Goal: Task Accomplishment & Management: Manage account settings

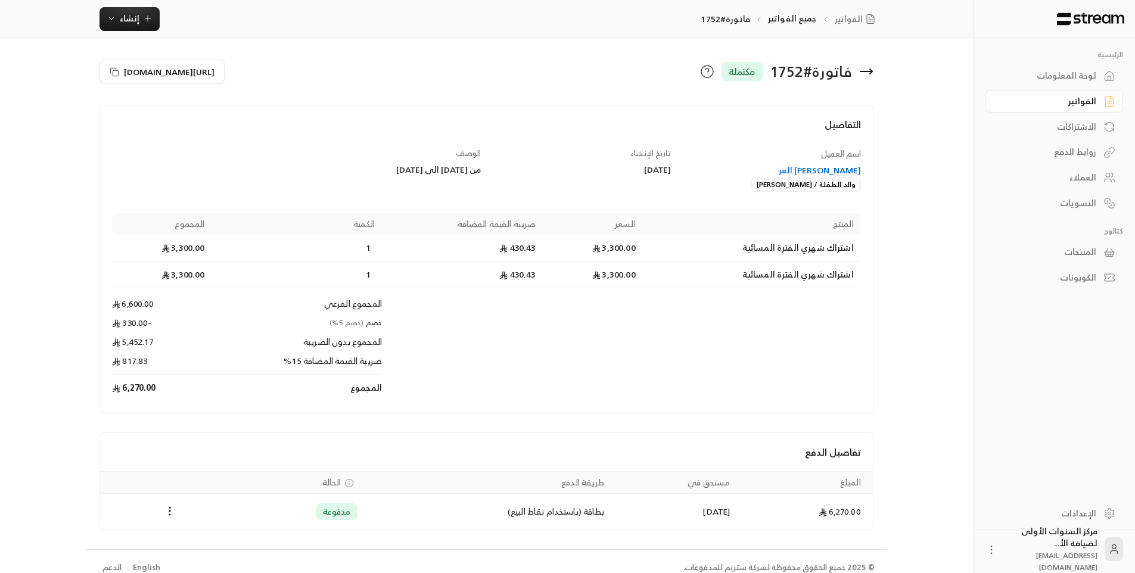
click at [867, 70] on icon at bounding box center [866, 71] width 14 height 14
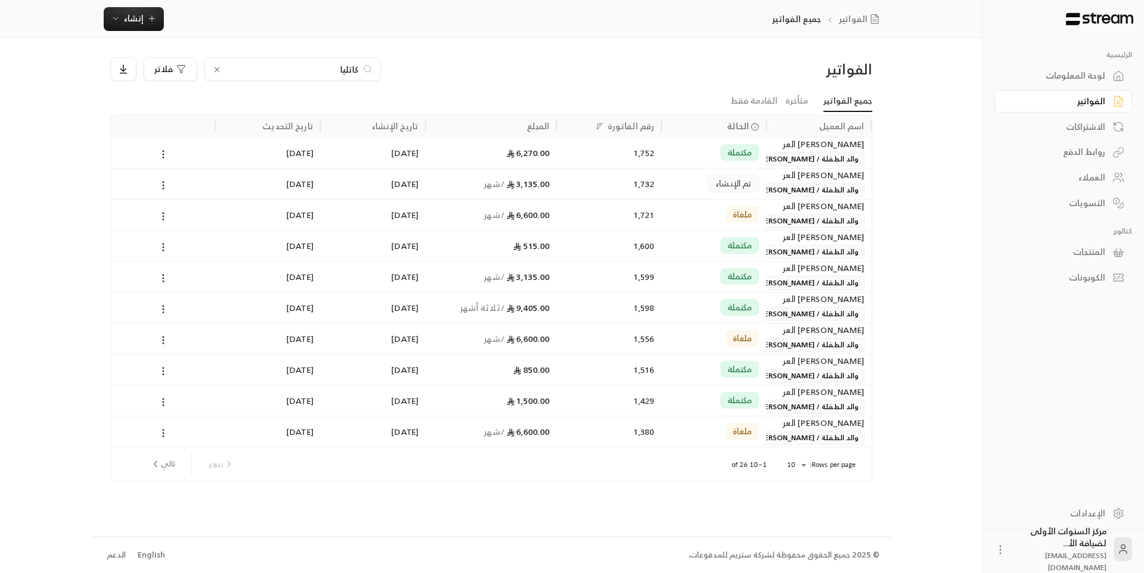
click at [346, 64] on input "كاتليا" at bounding box center [292, 69] width 132 height 13
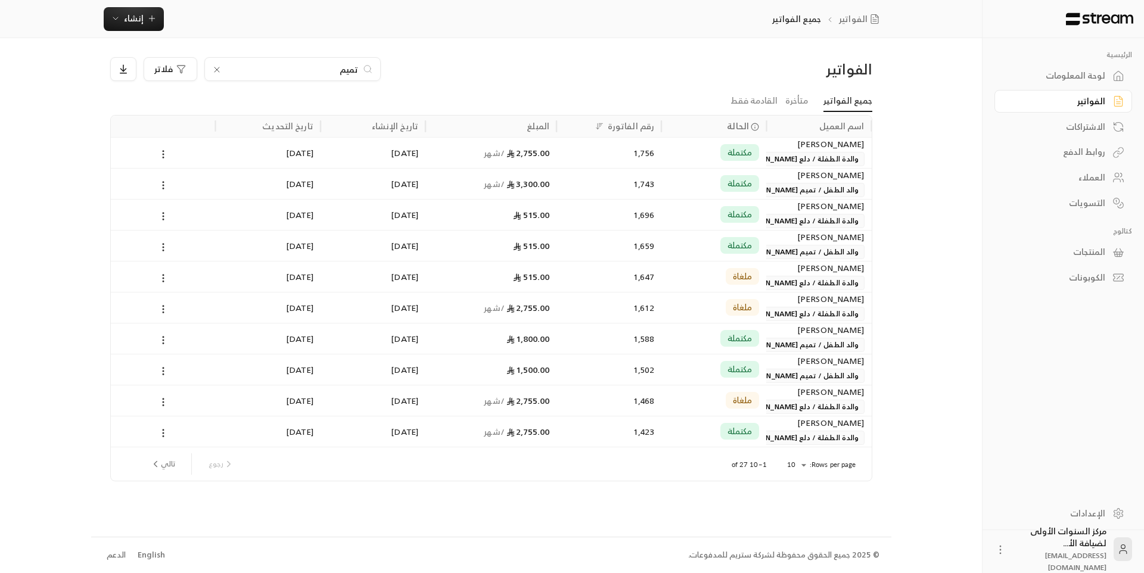
type input "تميم"
click at [523, 192] on div "3,300.00 / شهر" at bounding box center [490, 184] width 117 height 30
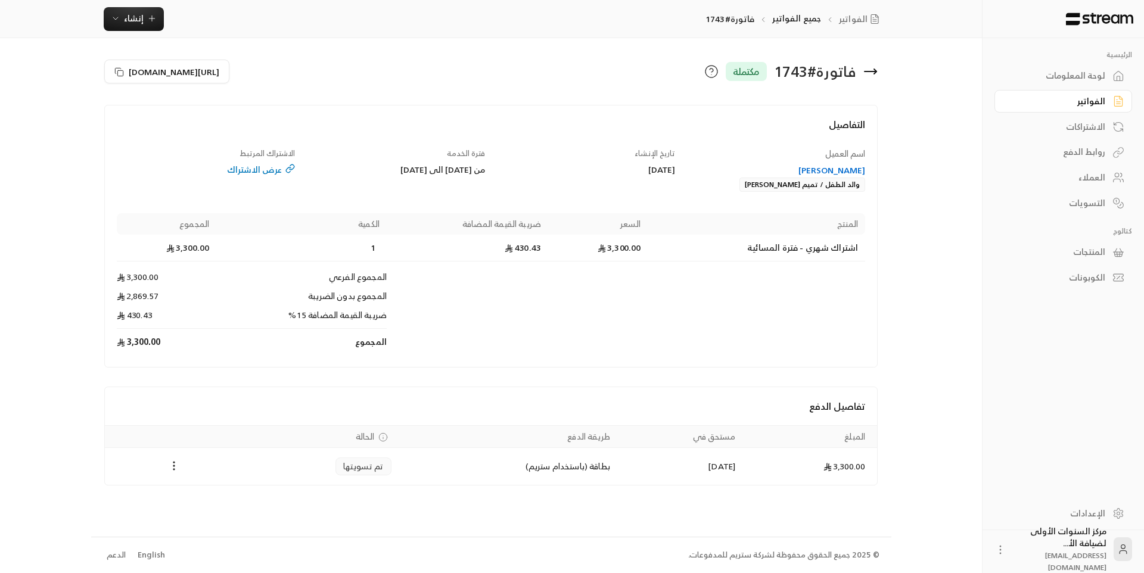
click at [455, 151] on span "فترة الخدمة" at bounding box center [466, 154] width 38 height 14
click at [440, 157] on div "فترة الخدمة من [DATE] الى [DATE]" at bounding box center [396, 170] width 190 height 45
click at [512, 62] on div "فاتورة # 1743 مكتملة" at bounding box center [687, 71] width 393 height 29
click at [535, 64] on div "فاتورة # 1743 مكتملة" at bounding box center [687, 71] width 393 height 29
click at [826, 169] on div "[PERSON_NAME]" at bounding box center [776, 170] width 179 height 12
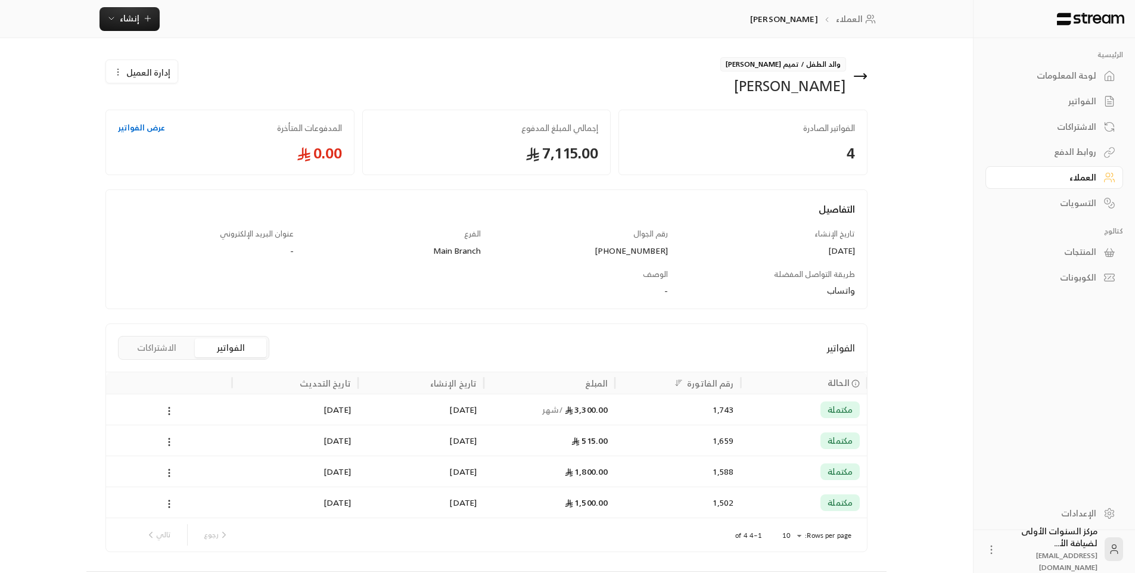
click at [180, 350] on button "الاشتراكات" at bounding box center [156, 347] width 71 height 19
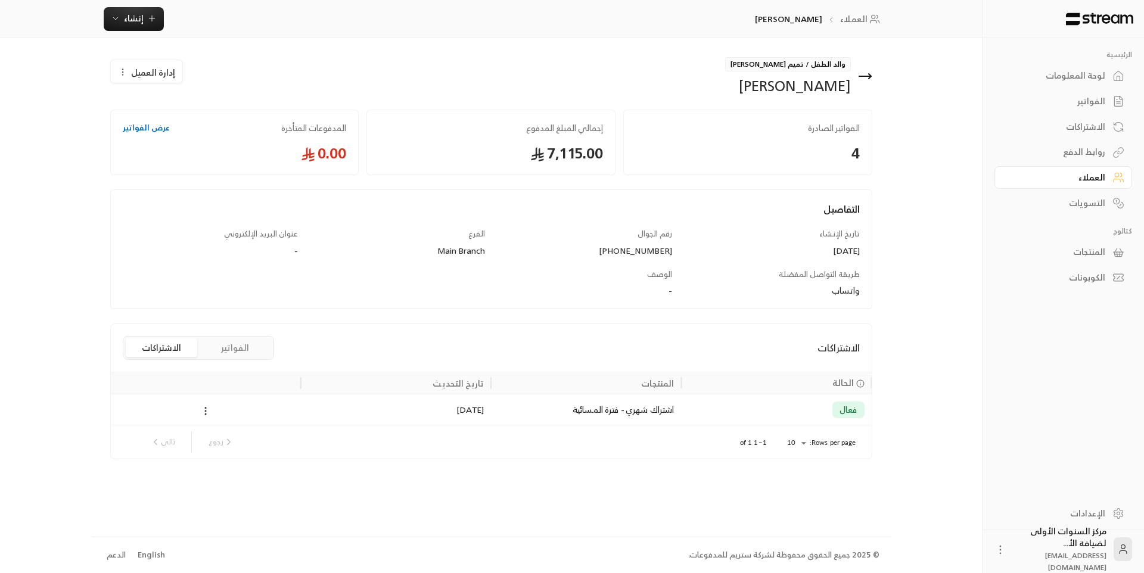
click at [359, 409] on div "[DATE]" at bounding box center [396, 409] width 176 height 30
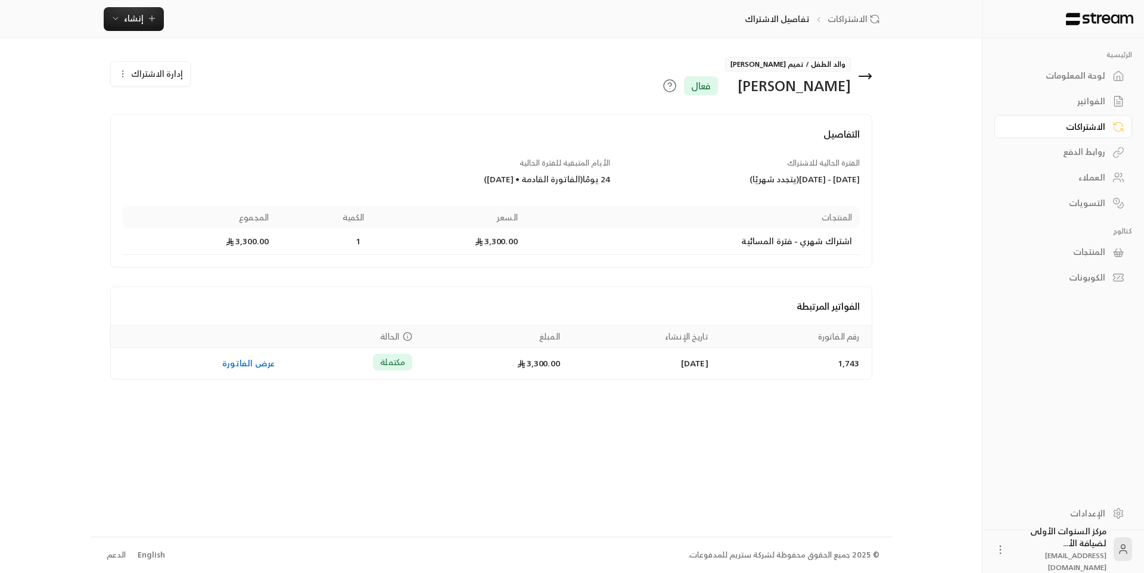
click at [863, 76] on icon at bounding box center [865, 76] width 12 height 0
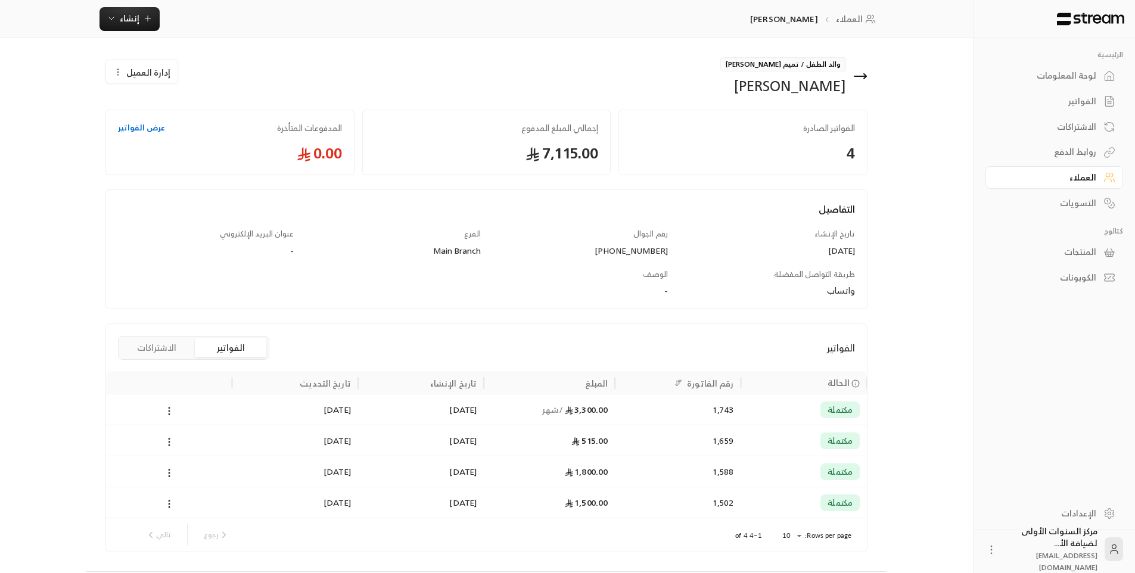
click at [168, 76] on span "إدارة العميل" at bounding box center [148, 72] width 44 height 13
click at [176, 103] on span "تعديل" at bounding box center [171, 107] width 22 height 10
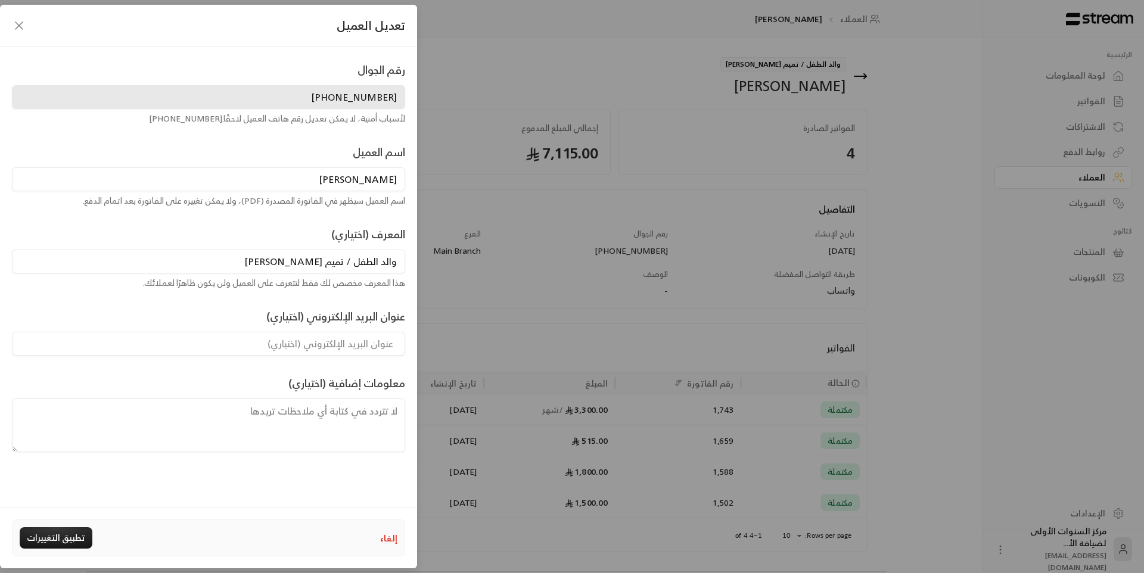
click at [384, 537] on button "إلغاء" at bounding box center [388, 538] width 17 height 13
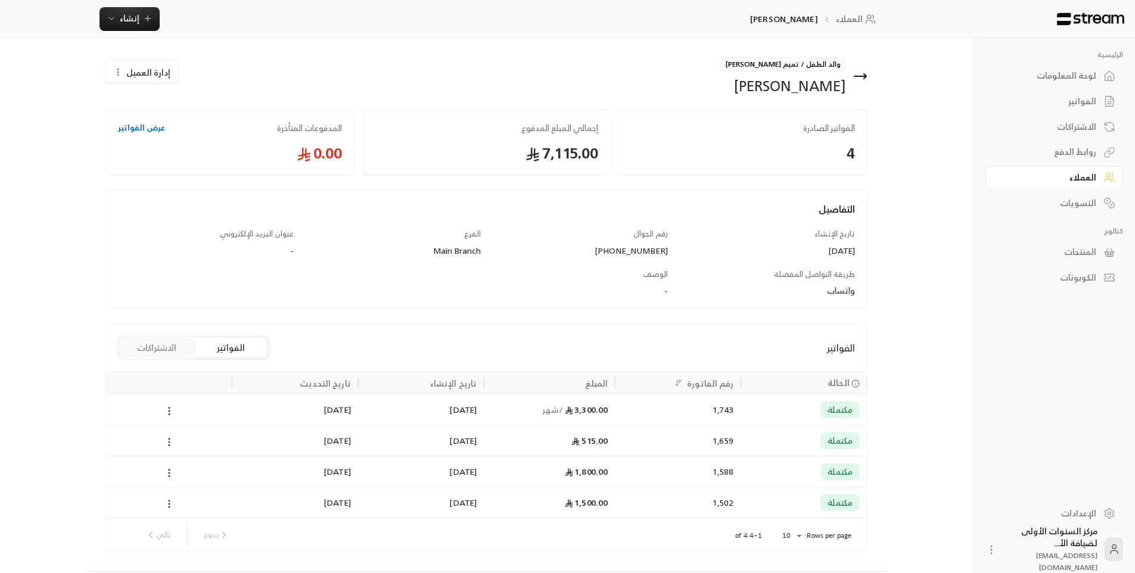
click at [553, 343] on div "الفواتير الفواتير الاشتراكات" at bounding box center [486, 348] width 761 height 48
click at [642, 408] on div "1,743" at bounding box center [677, 409] width 111 height 30
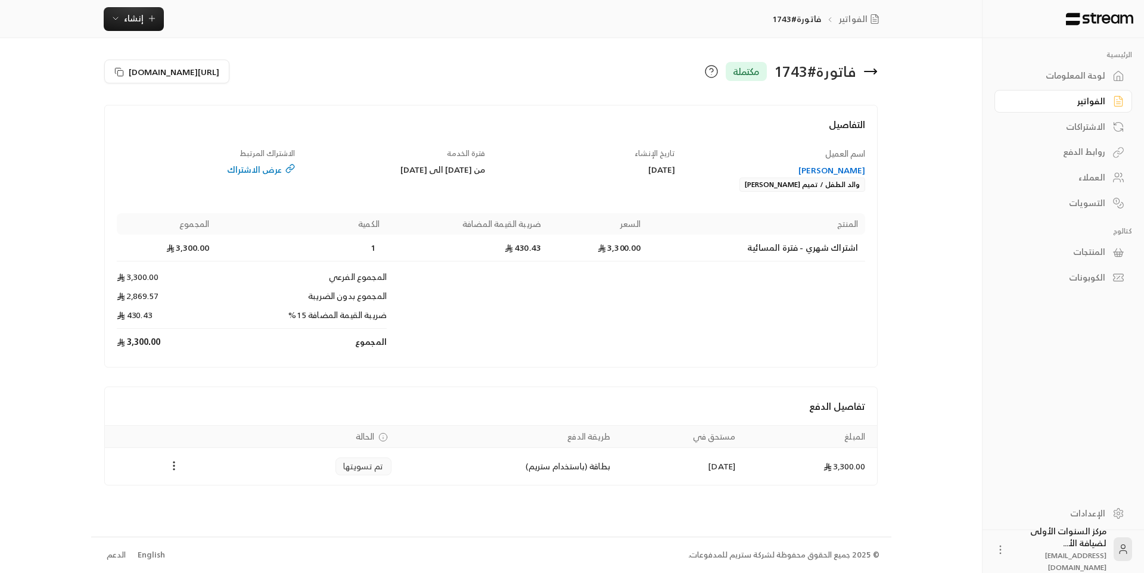
click at [271, 170] on div "عرض الاشتراك" at bounding box center [206, 170] width 179 height 12
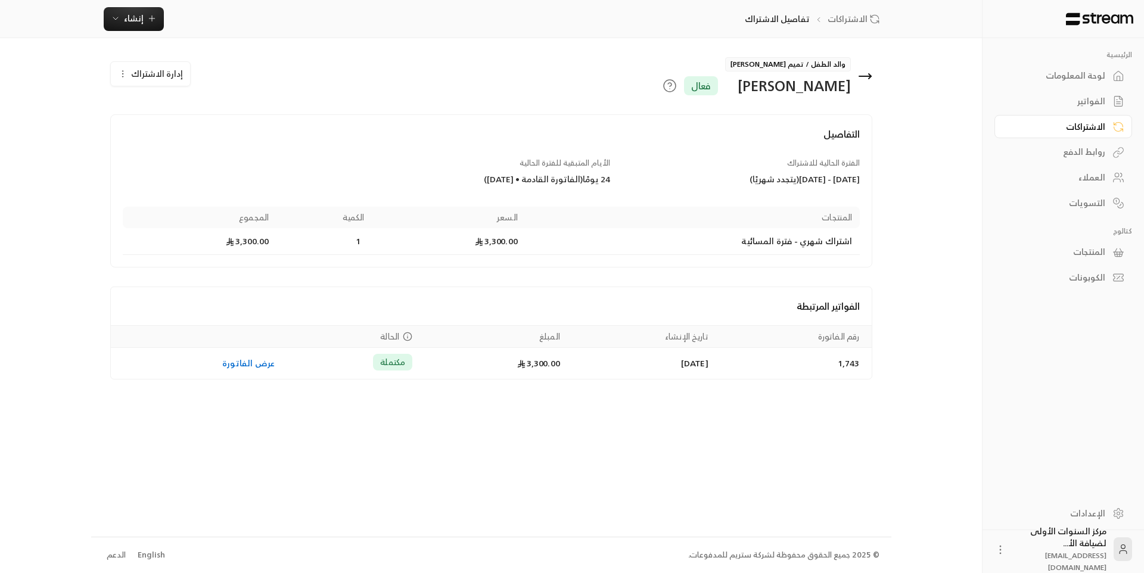
click at [870, 73] on icon at bounding box center [865, 76] width 14 height 14
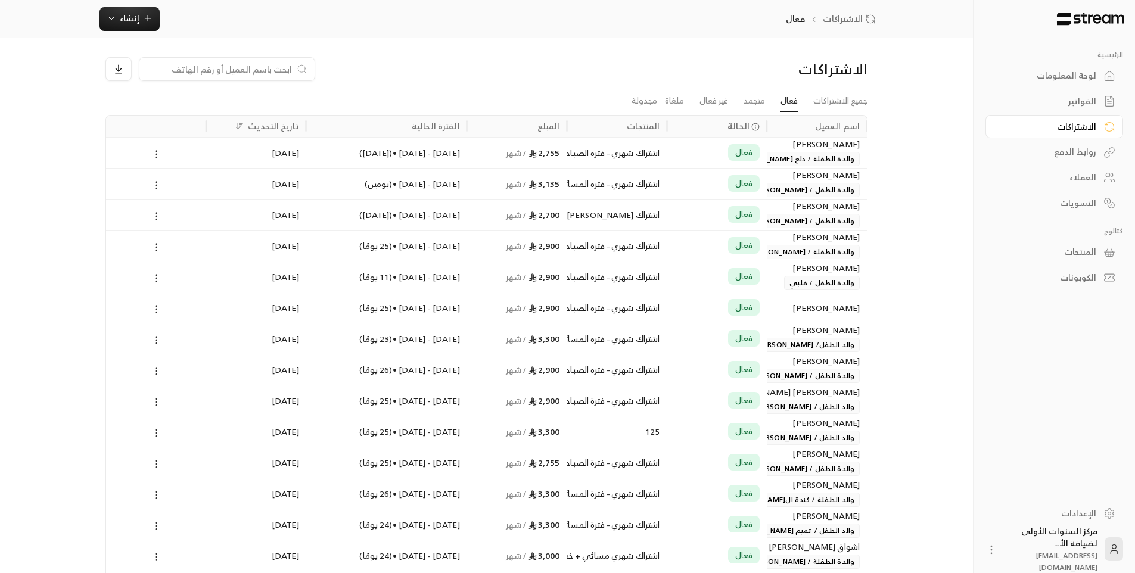
click at [1101, 100] on link "الفواتير" at bounding box center [1054, 101] width 138 height 23
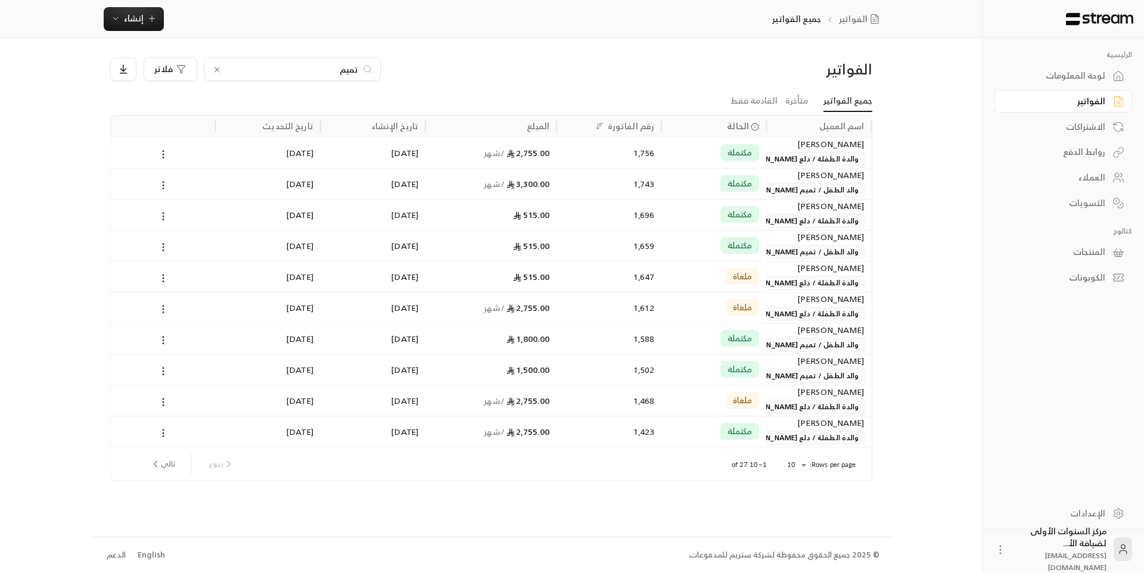
click at [786, 186] on span "والد الطفل / تميم [PERSON_NAME]" at bounding box center [800, 190] width 128 height 14
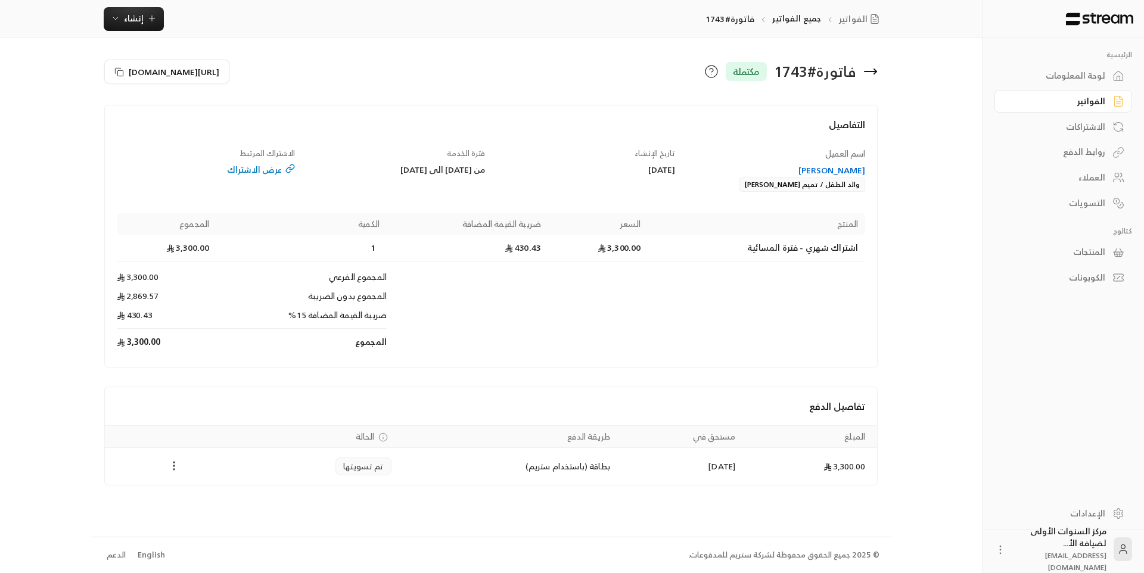
click at [173, 468] on icon "Payments" at bounding box center [174, 466] width 12 height 12
click at [272, 380] on div at bounding box center [572, 286] width 1144 height 573
click at [833, 170] on div "[PERSON_NAME]" at bounding box center [776, 170] width 179 height 12
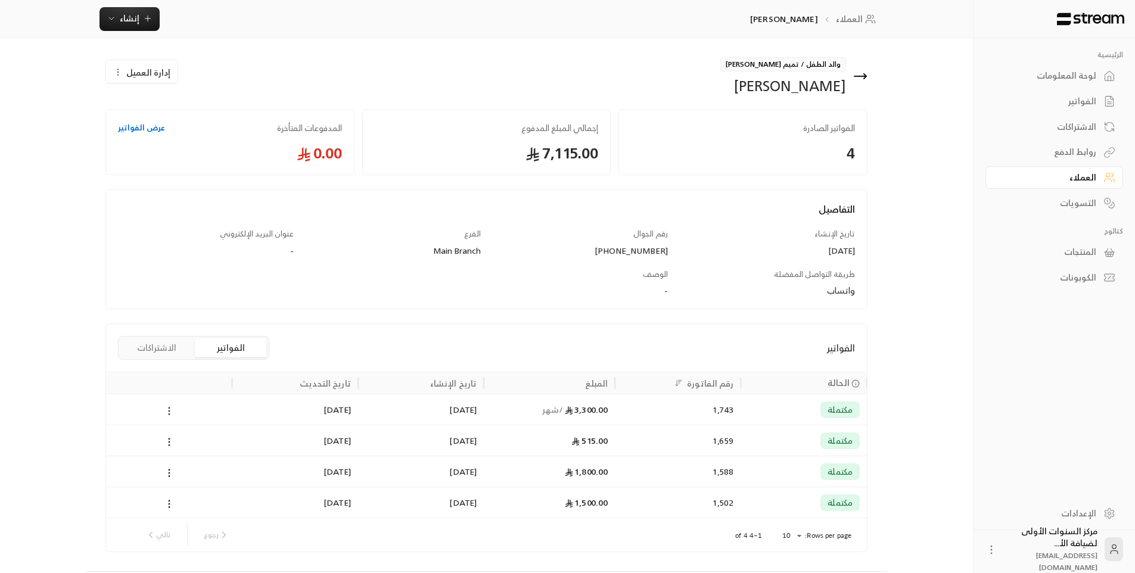
click at [173, 409] on icon at bounding box center [169, 411] width 11 height 11
click at [218, 409] on div at bounding box center [572, 286] width 1144 height 573
click at [1071, 122] on div "الاشتراكات" at bounding box center [1048, 127] width 96 height 12
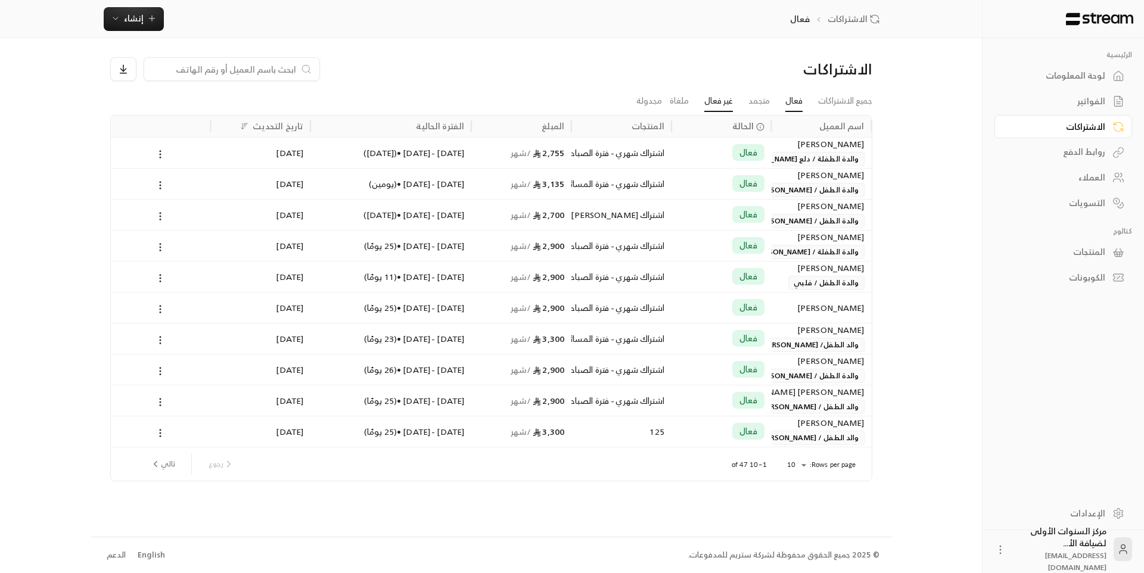
click at [716, 104] on link "غير فعال" at bounding box center [718, 101] width 29 height 21
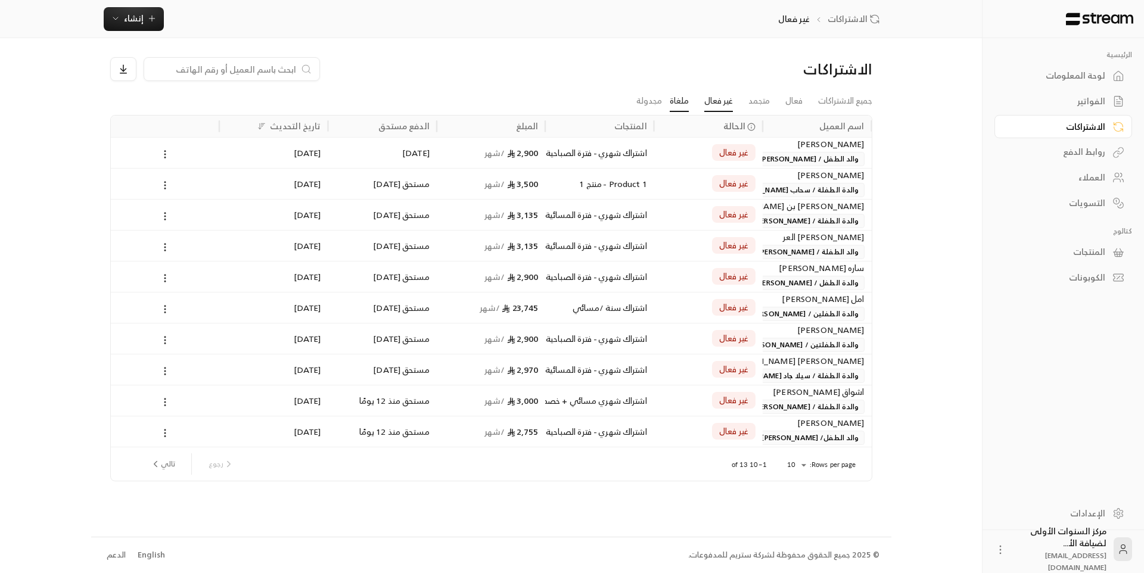
click at [679, 105] on link "ملغاة" at bounding box center [679, 101] width 19 height 21
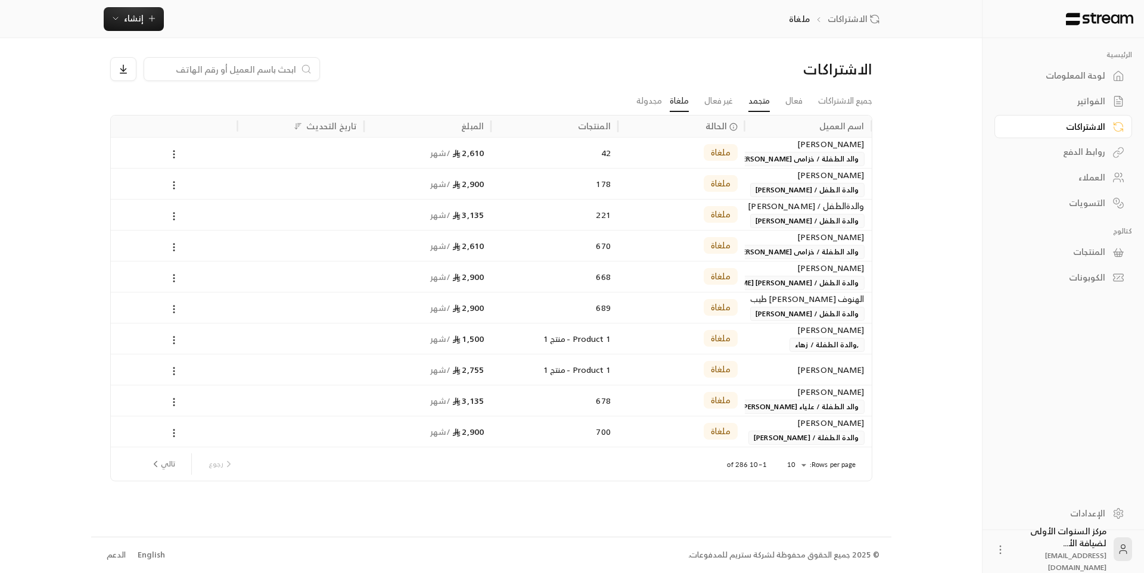
click at [752, 98] on link "متجمد" at bounding box center [758, 101] width 21 height 21
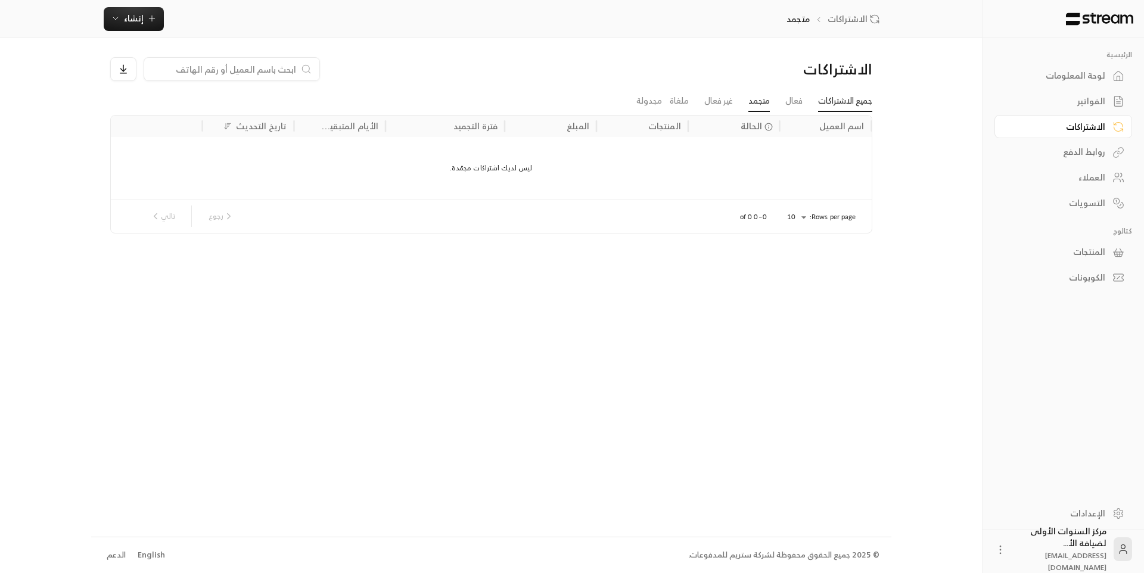
click at [843, 111] on link "جميع الاشتراكات" at bounding box center [845, 101] width 54 height 21
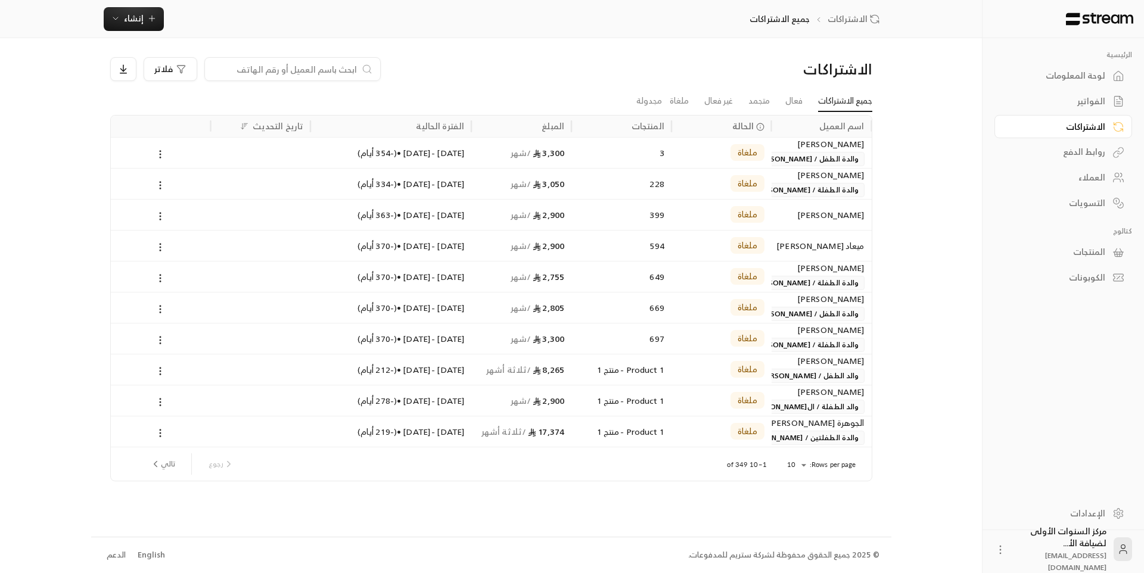
click at [1096, 172] on div "العملاء" at bounding box center [1057, 178] width 96 height 12
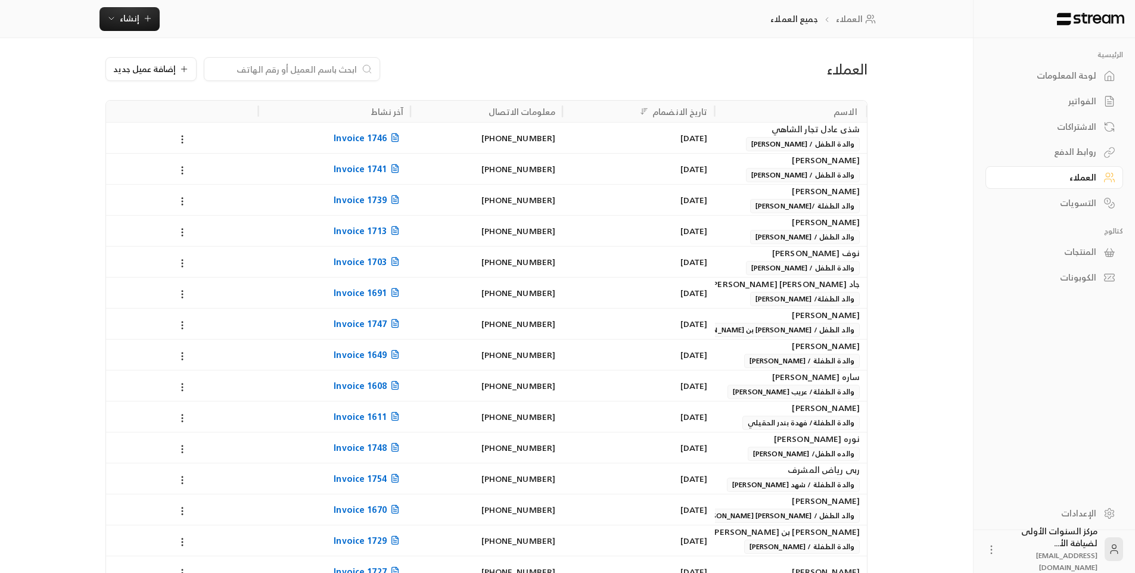
click at [1077, 78] on div "لوحة المعلومات" at bounding box center [1048, 76] width 96 height 12
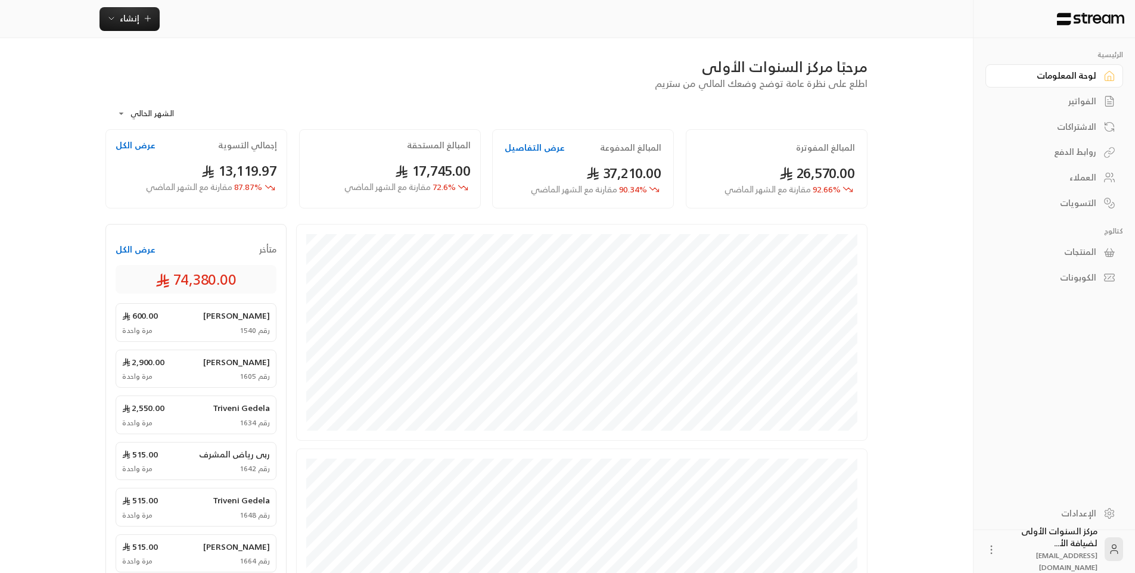
click at [1085, 125] on div "الاشتراكات" at bounding box center [1048, 127] width 96 height 12
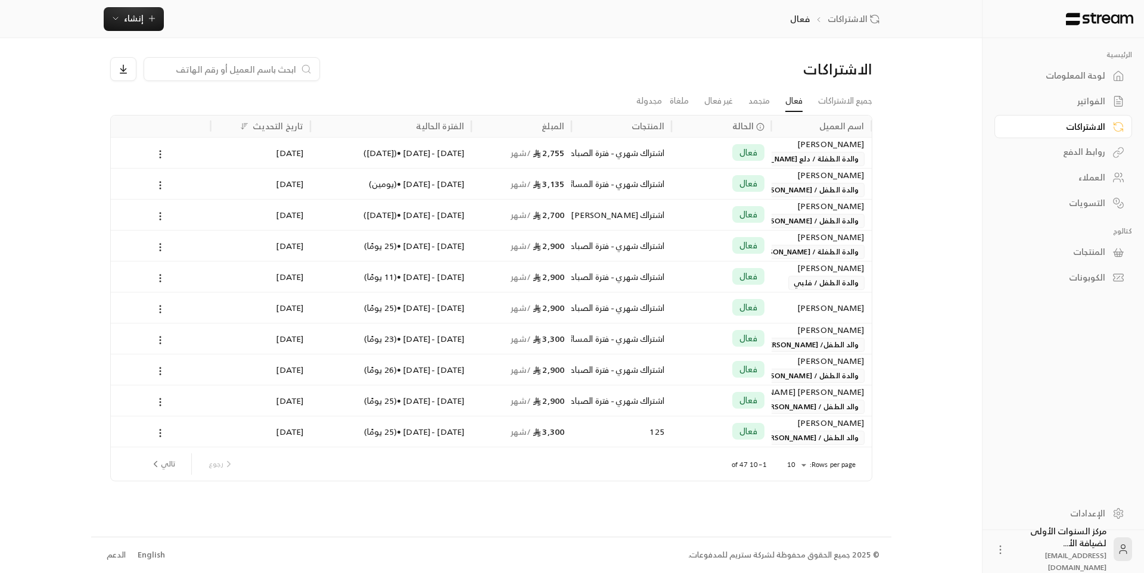
click at [1069, 79] on div "لوحة المعلومات" at bounding box center [1057, 76] width 96 height 12
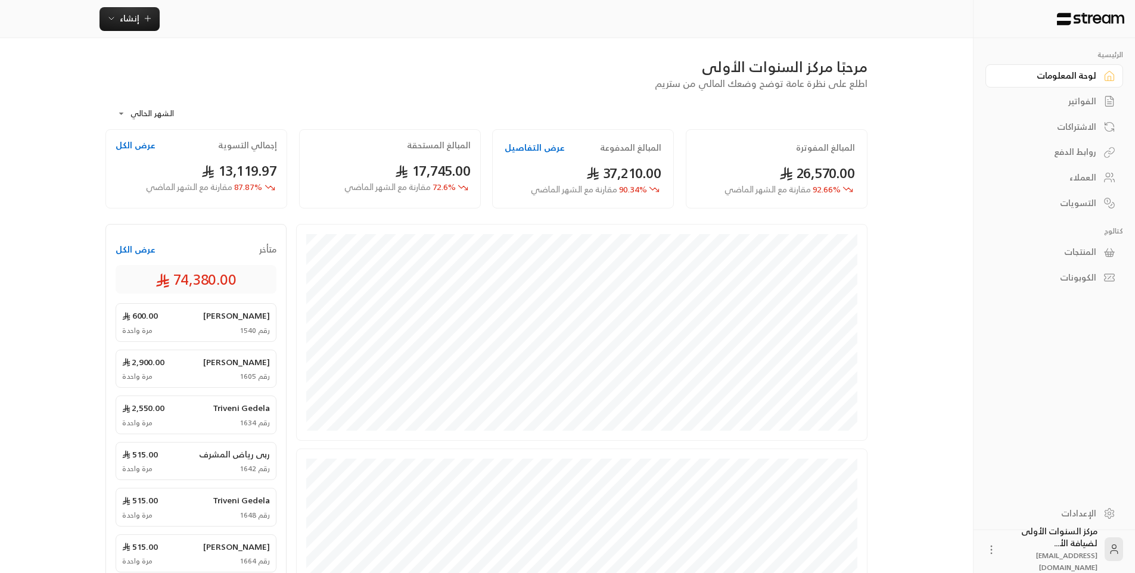
click at [1084, 104] on div "الفواتير" at bounding box center [1048, 101] width 96 height 12
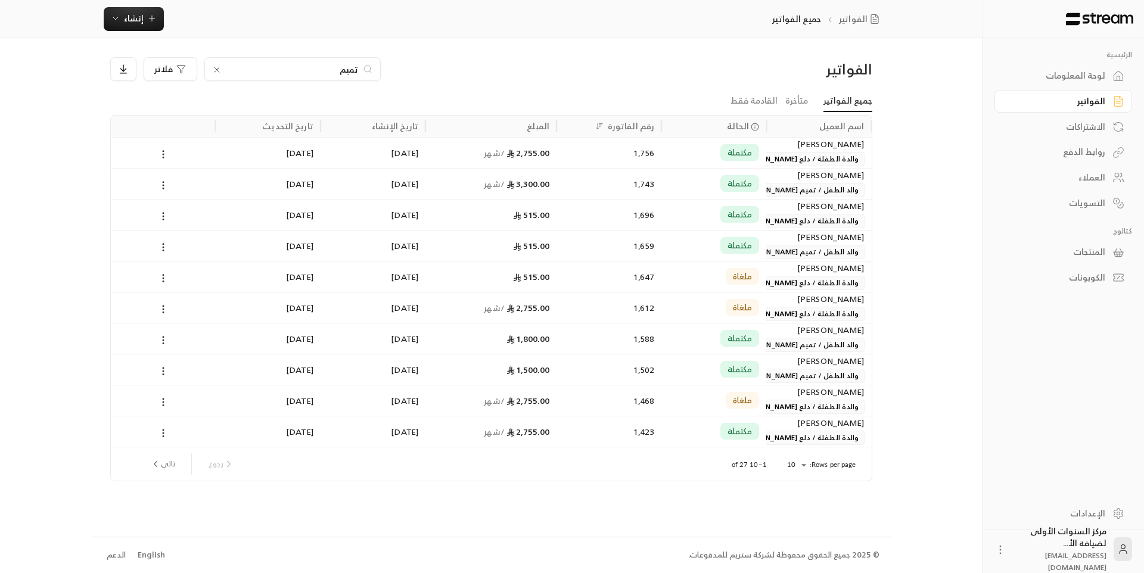
click at [352, 70] on input "تميم" at bounding box center [292, 69] width 132 height 13
click at [1096, 127] on div "الاشتراكات" at bounding box center [1057, 127] width 96 height 12
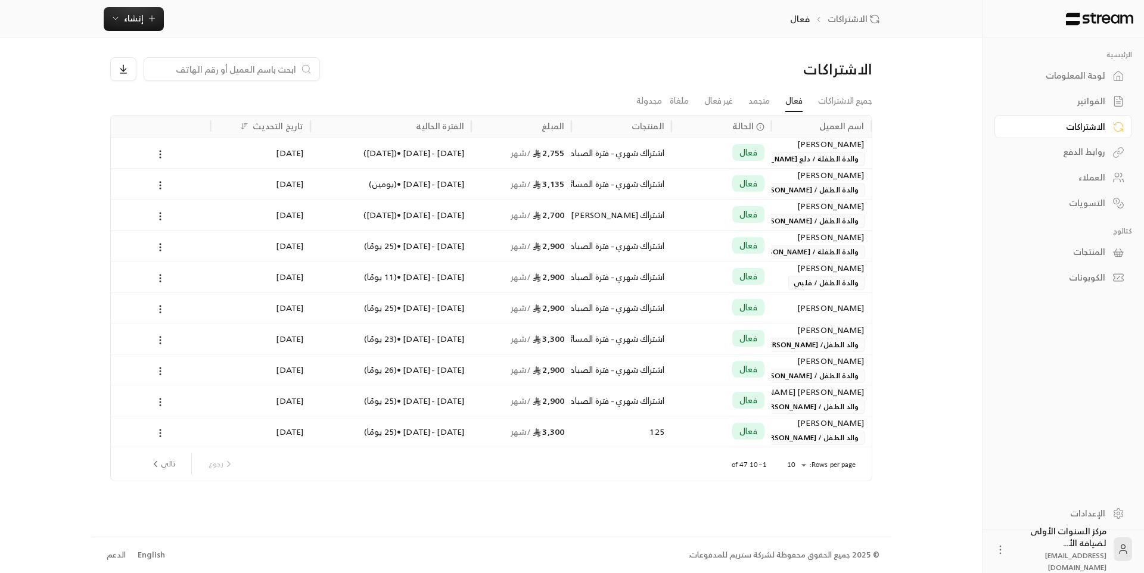
click at [261, 65] on input at bounding box center [223, 69] width 145 height 13
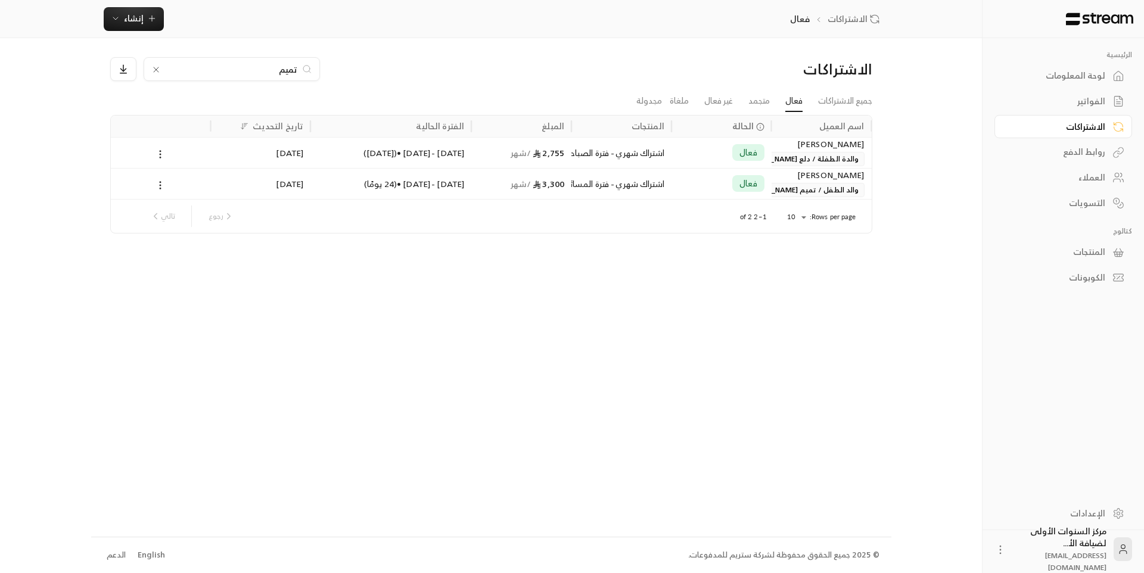
type input "تميم"
click at [557, 192] on div "3,300 / شهر" at bounding box center [521, 184] width 86 height 30
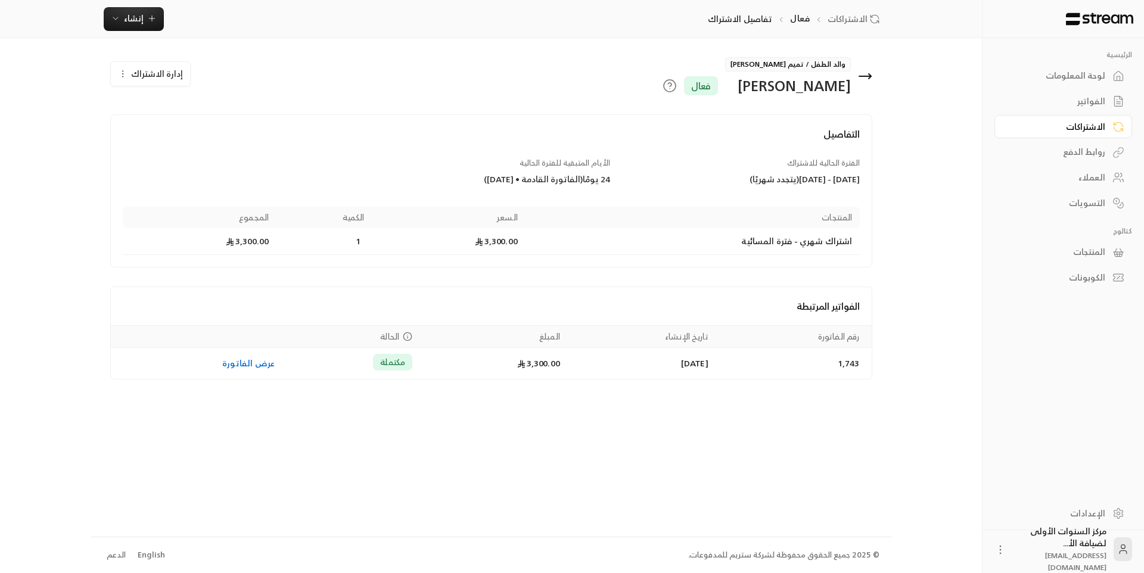
click at [161, 78] on span "إدارة الاشتراك" at bounding box center [157, 73] width 52 height 15
click at [203, 127] on span "تجميد الاشتراك" at bounding box center [214, 130] width 57 height 10
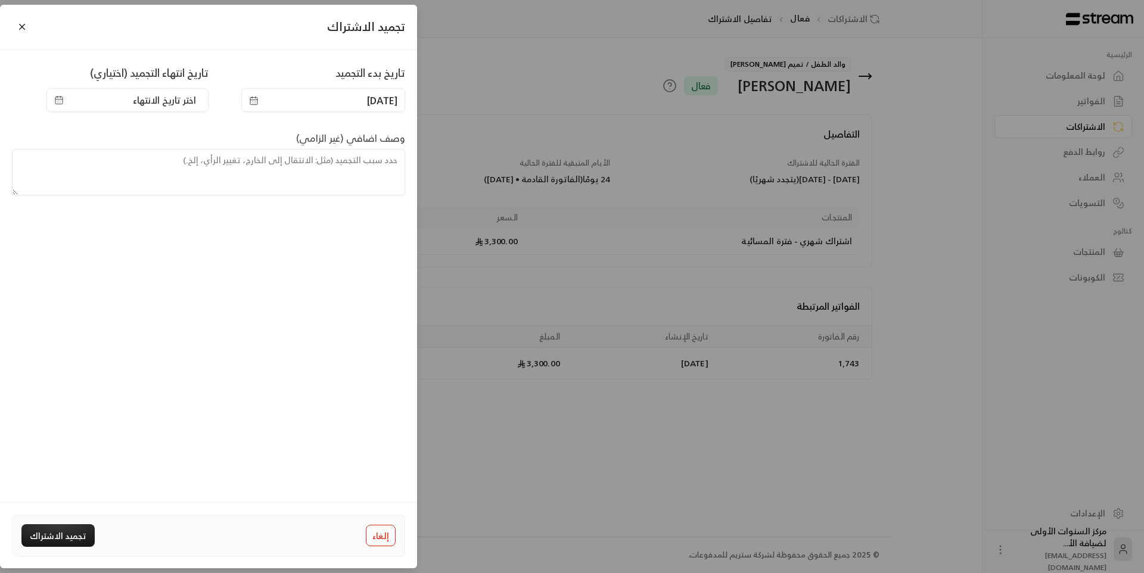
click at [190, 103] on span "اختر تاريخ الانتهاء" at bounding box center [164, 100] width 63 height 14
click at [256, 311] on div "تاريخ بدء التجميد [DATE] تاريخ انتهاء التجميد (اختياري) اختر تاريخ الانتهاء وصف…" at bounding box center [208, 281] width 417 height 462
click at [54, 536] on button "تجميد الاشتراك" at bounding box center [57, 535] width 73 height 22
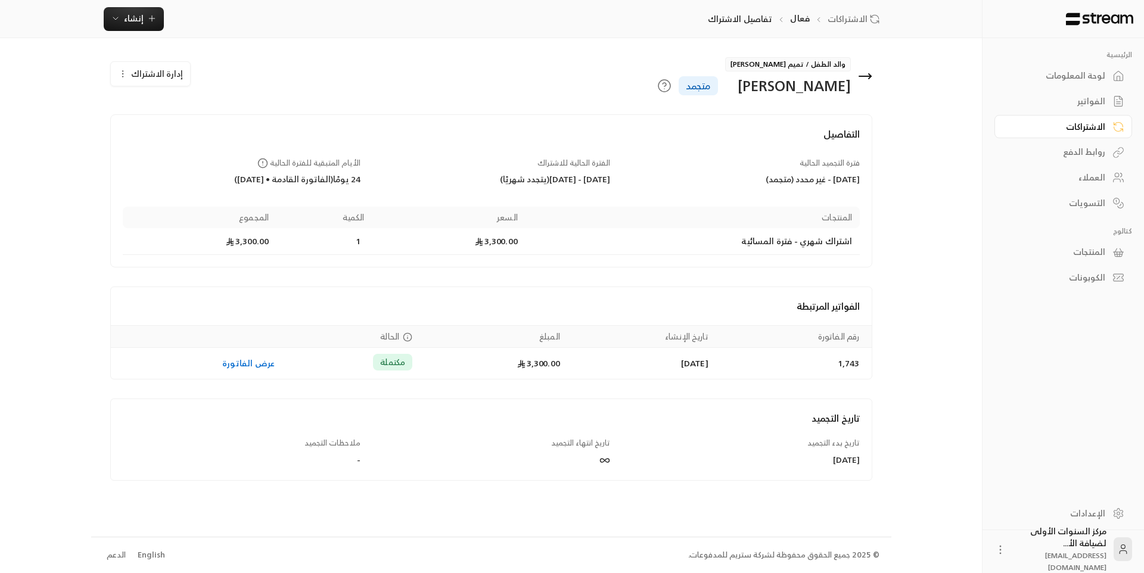
click at [867, 74] on icon at bounding box center [865, 76] width 14 height 14
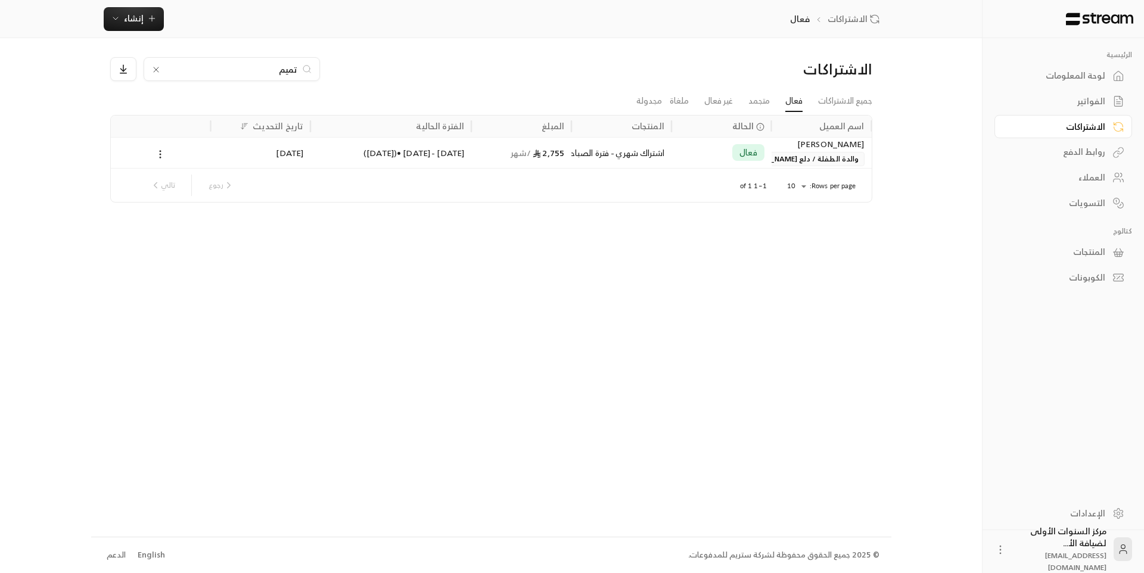
click at [1081, 71] on div "لوحة المعلومات" at bounding box center [1057, 76] width 96 height 12
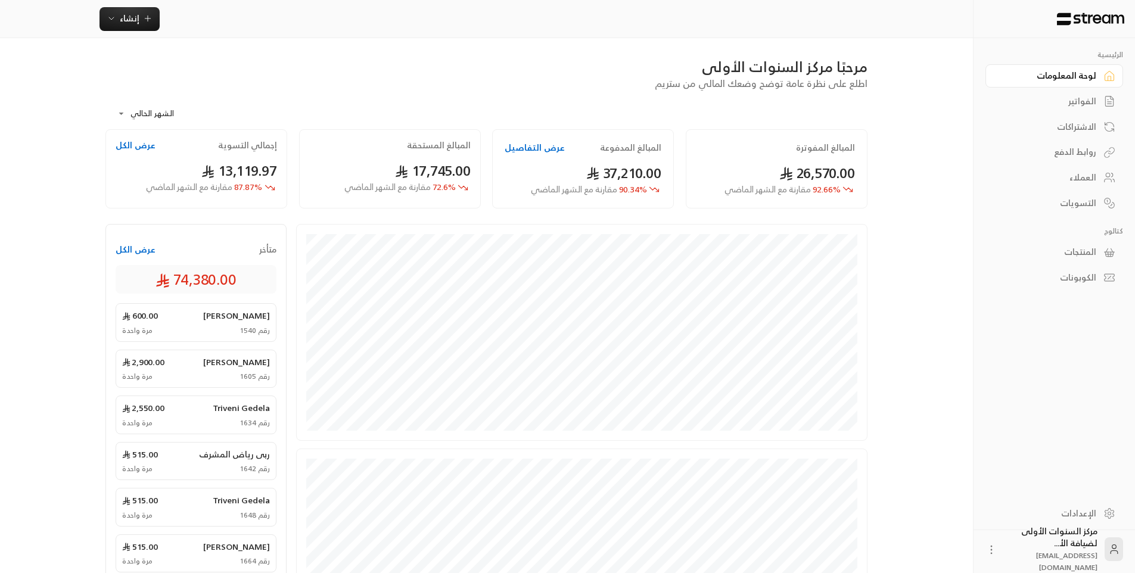
click at [1084, 100] on div "الفواتير" at bounding box center [1048, 101] width 96 height 12
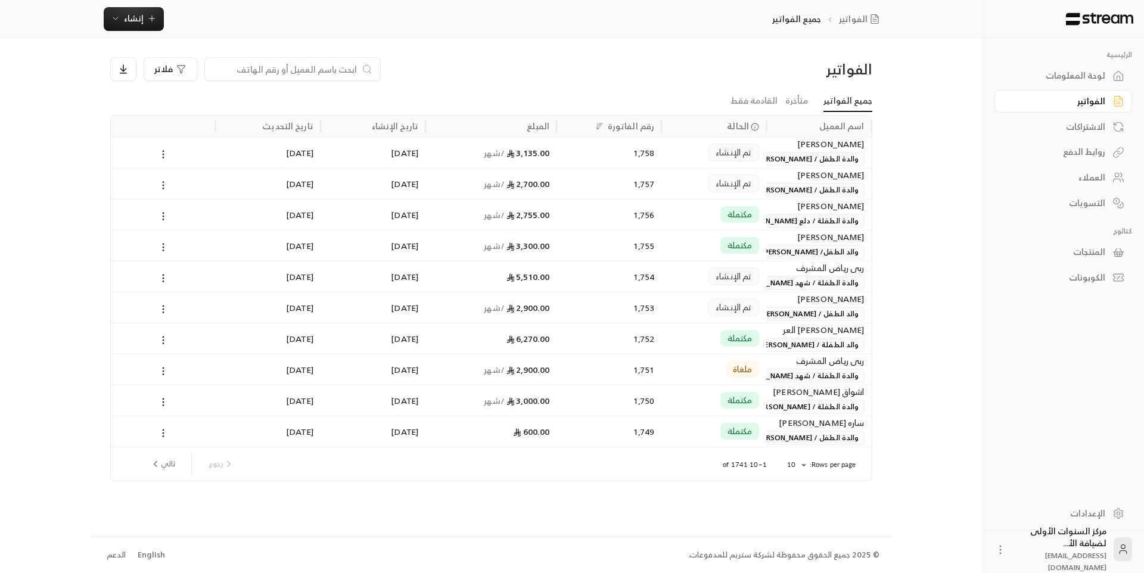
click at [994, 90] on link "الفواتير" at bounding box center [1063, 101] width 138 height 23
click at [727, 79] on div "الفواتير فلاتر" at bounding box center [491, 73] width 774 height 33
click at [751, 43] on div "الفواتير فلاتر جميع الفواتير متأخرة القادمة فقط اسم العميل الحالة رقم الفاتورة …" at bounding box center [491, 287] width 800 height 498
click at [659, 572] on div "© 2025 جميع الحقوق محفوظة لشركة ستريم للمدفوعات. English الدعم" at bounding box center [491, 555] width 776 height 36
